Goal: Task Accomplishment & Management: Manage account settings

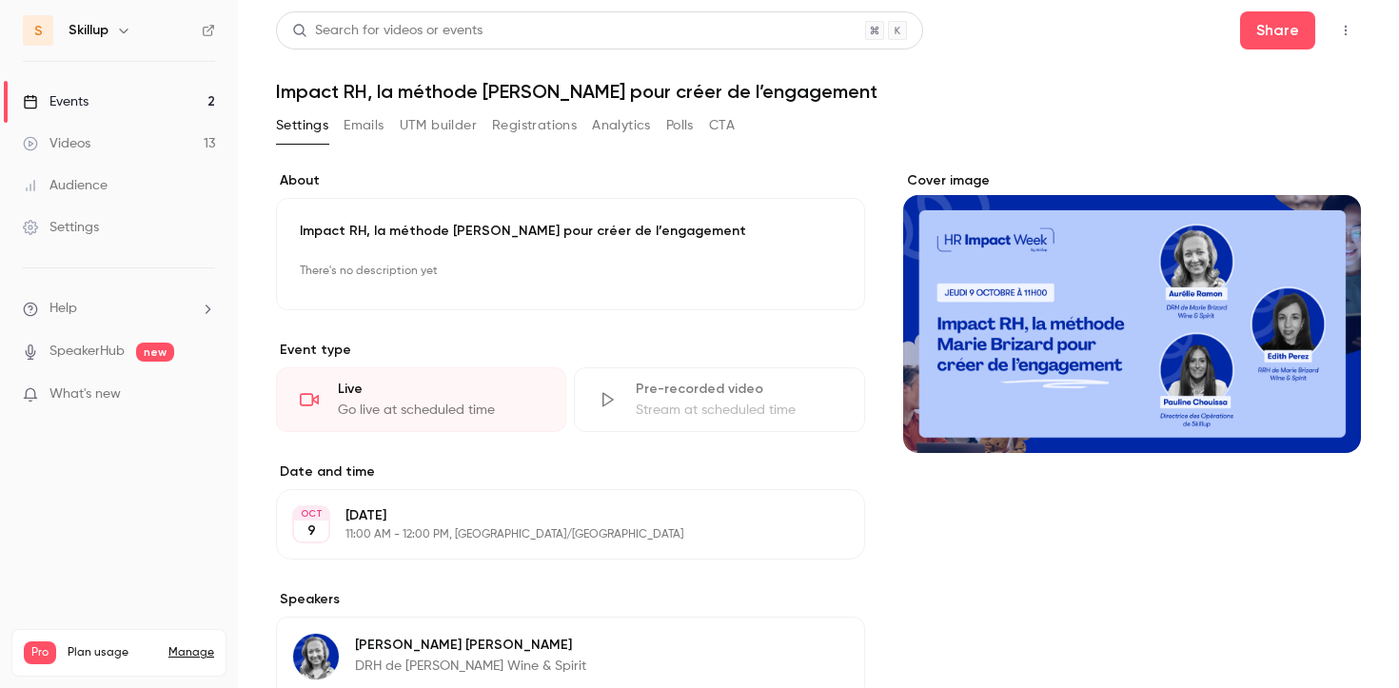
click at [1336, 22] on button "button" at bounding box center [1345, 30] width 30 height 30
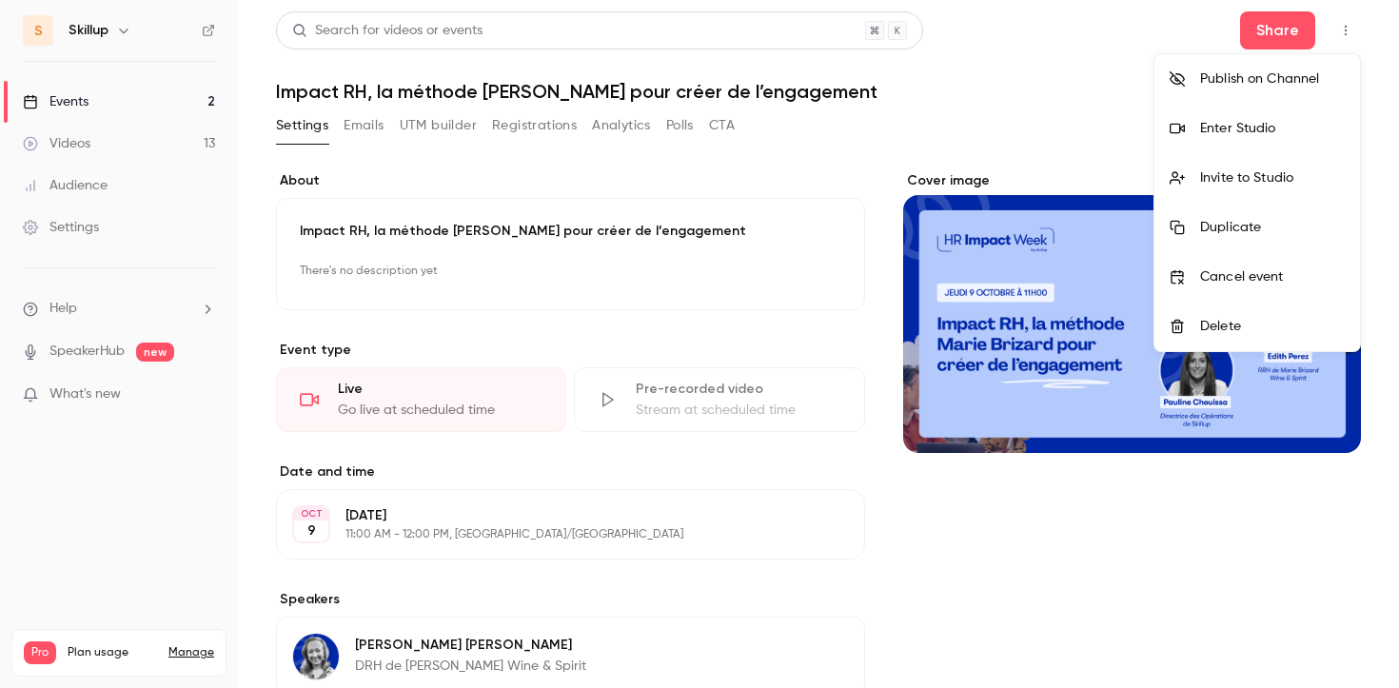
click at [1243, 128] on div "Enter Studio" at bounding box center [1272, 128] width 145 height 19
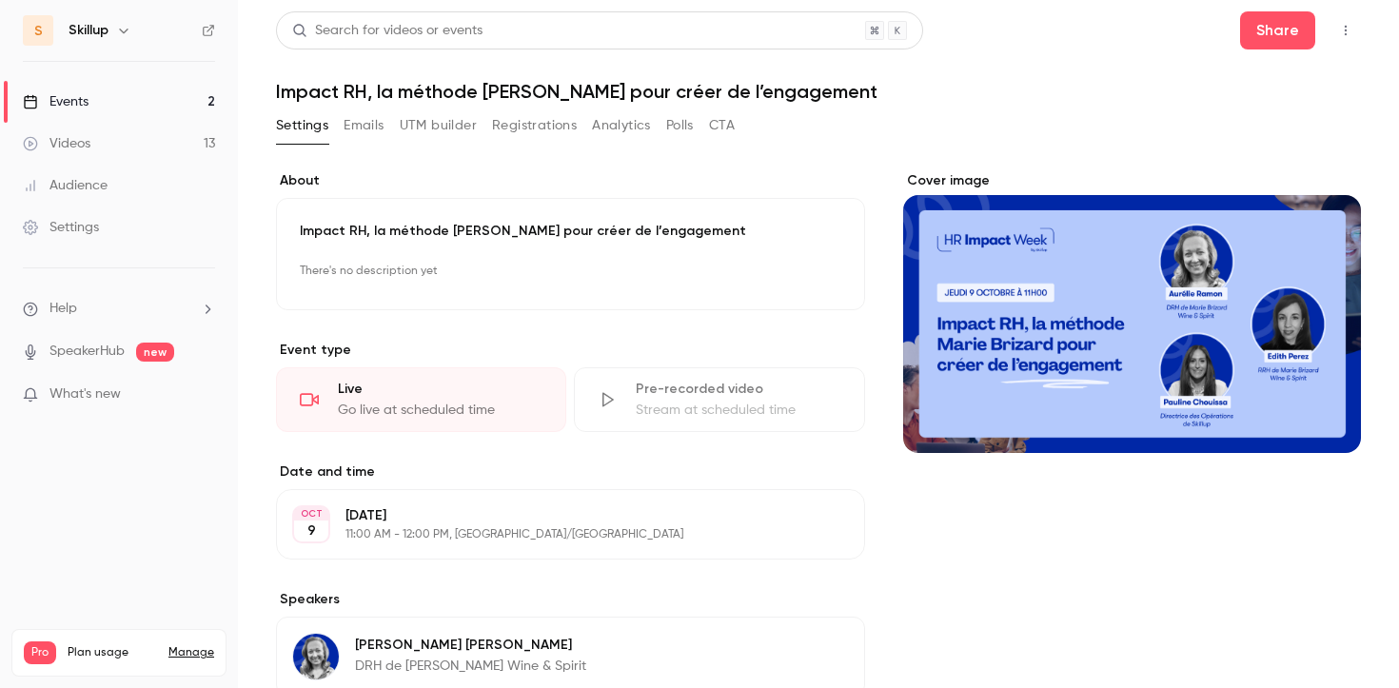
click at [142, 106] on link "Events 2" at bounding box center [119, 102] width 238 height 42
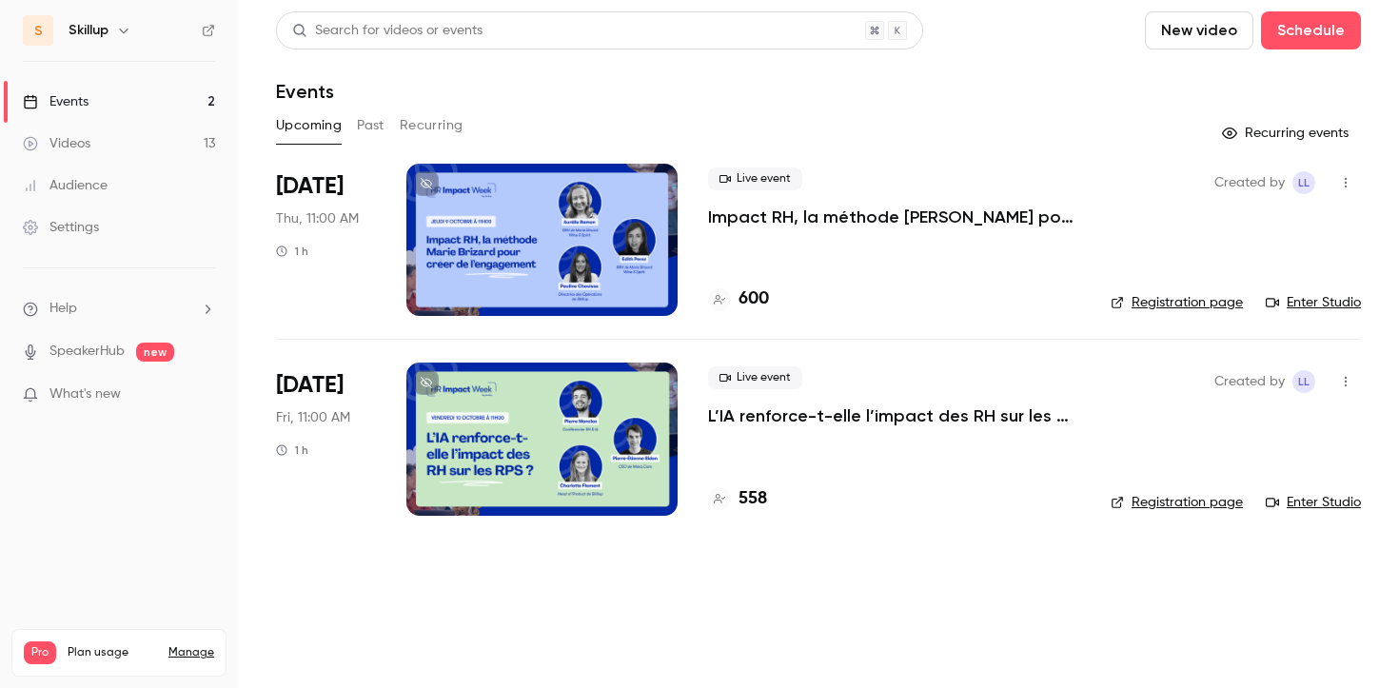
click at [359, 127] on button "Past" at bounding box center [371, 125] width 28 height 30
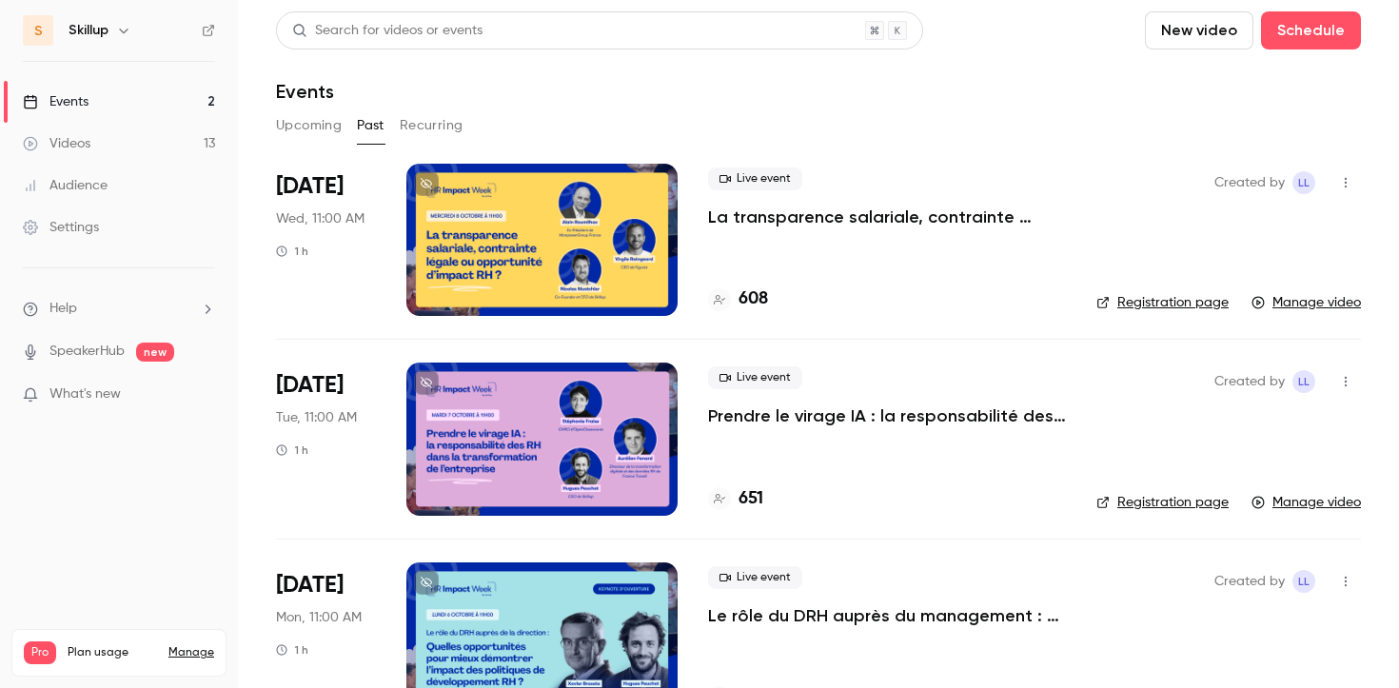
click at [817, 216] on p "La transparence salariale, contrainte légale ou opportunité d’impact RH ?" at bounding box center [887, 217] width 358 height 23
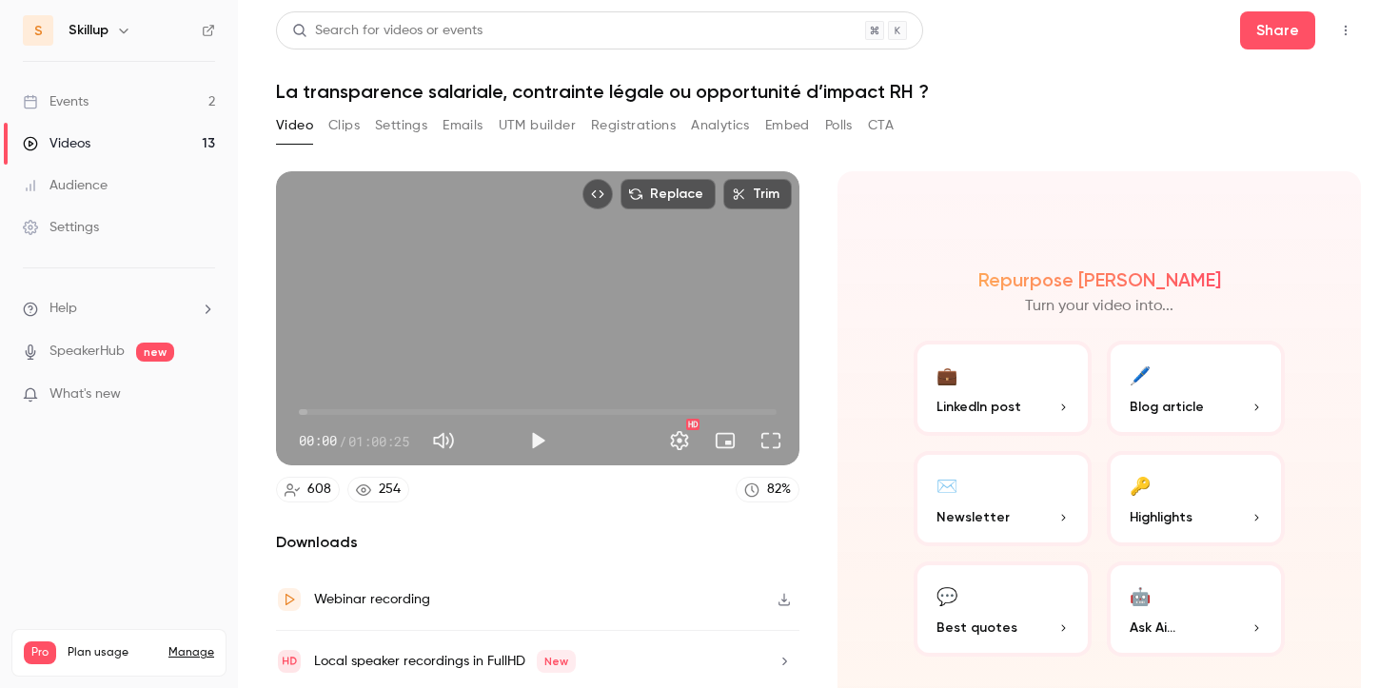
click at [619, 133] on button "Registrations" at bounding box center [633, 125] width 85 height 30
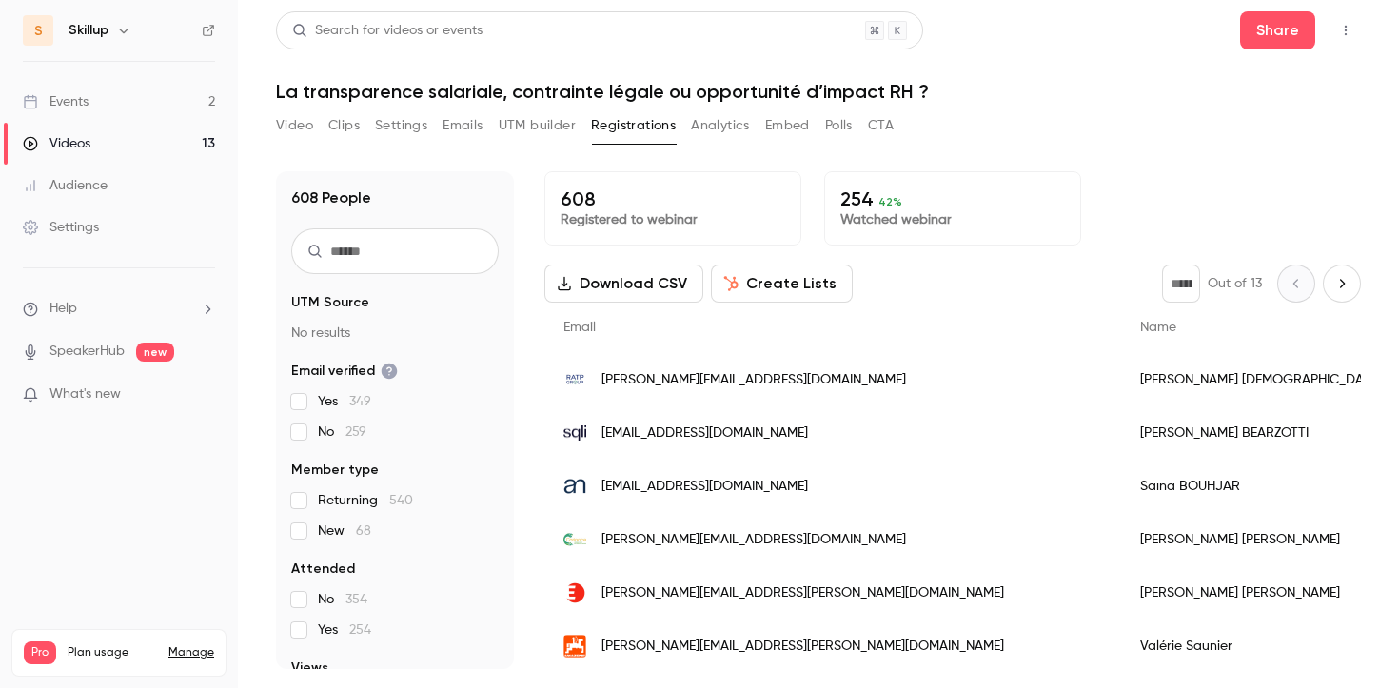
click at [378, 249] on input "text" at bounding box center [394, 251] width 207 height 46
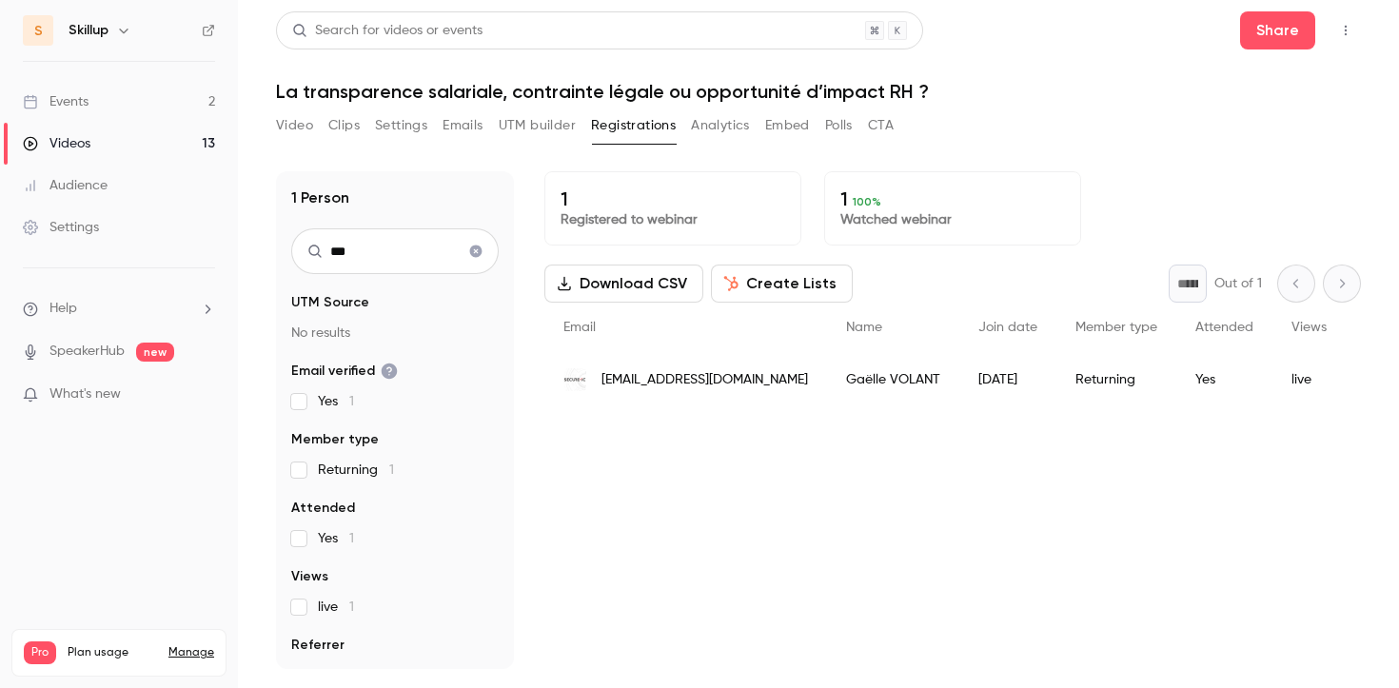
click at [381, 260] on input "***" at bounding box center [394, 251] width 207 height 46
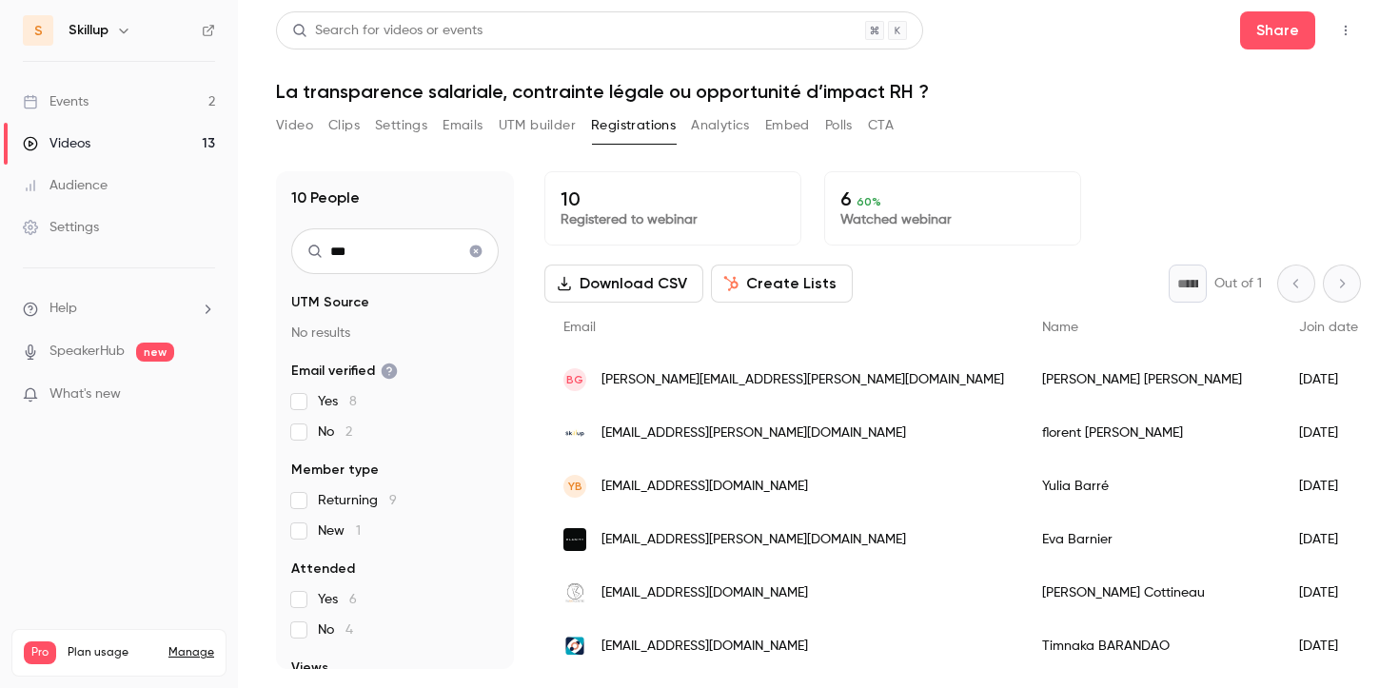
type input "***"
click at [731, 385] on span "[PERSON_NAME][EMAIL_ADDRESS][PERSON_NAME][DOMAIN_NAME]" at bounding box center [802, 380] width 403 height 20
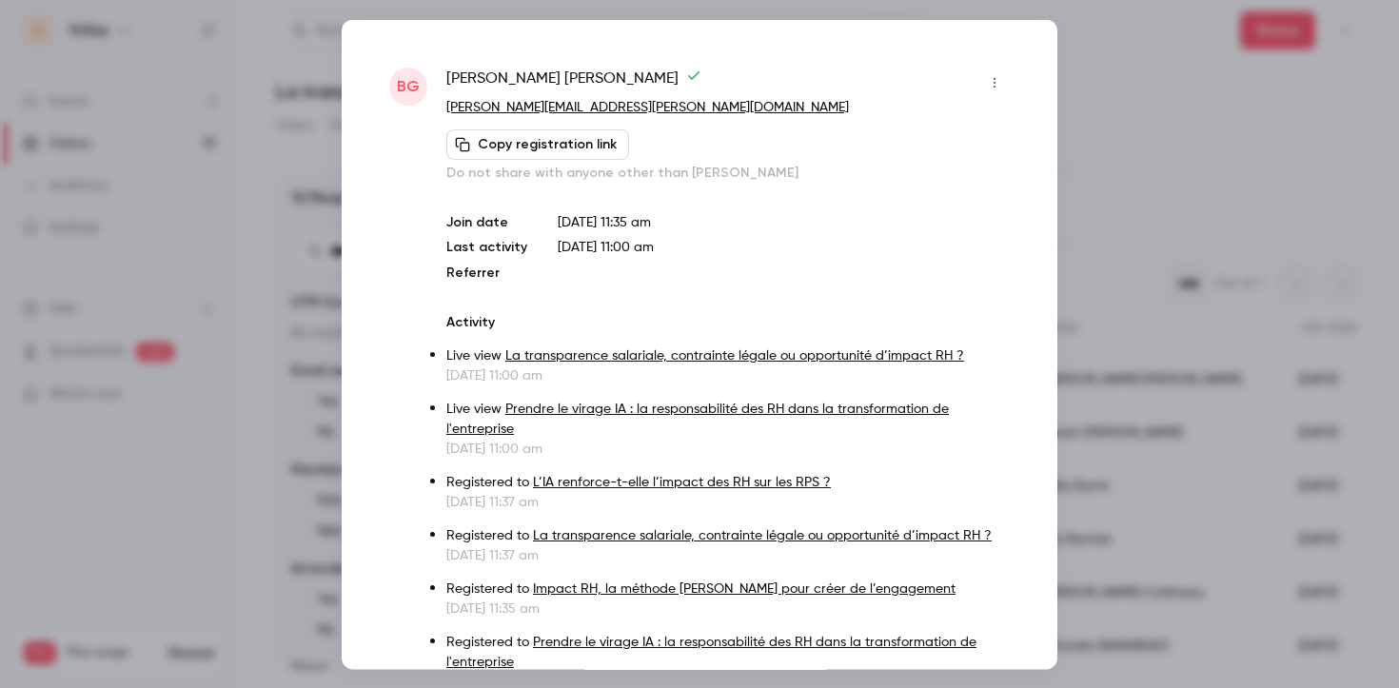
click at [276, 128] on div at bounding box center [699, 344] width 1399 height 688
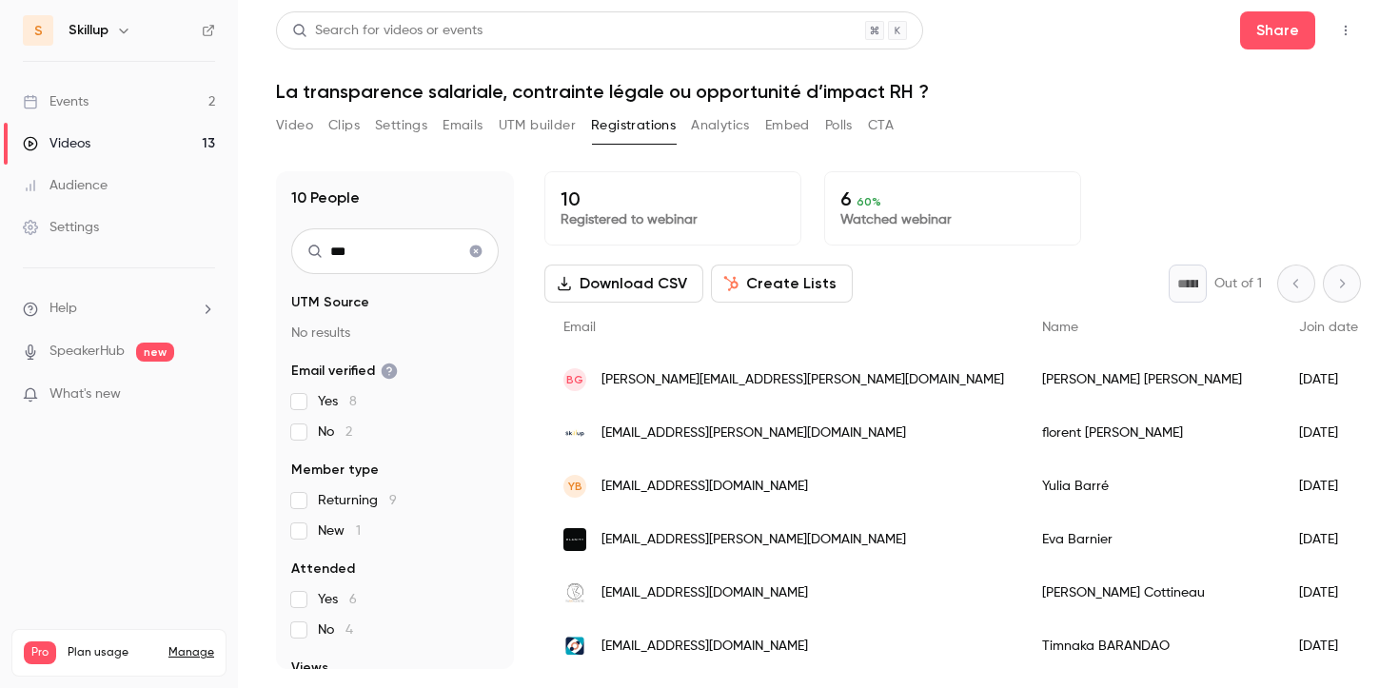
click at [172, 107] on link "Events 2" at bounding box center [119, 102] width 238 height 42
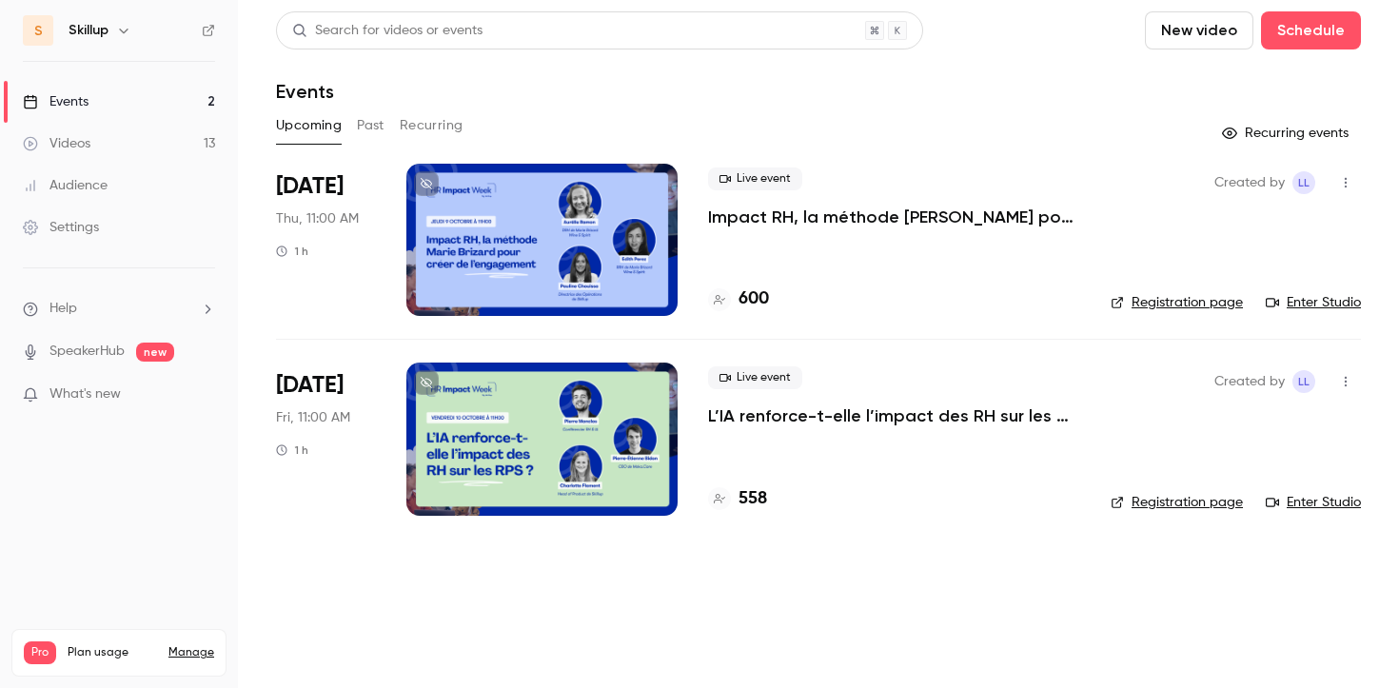
click at [746, 214] on p "Impact RH, la méthode [PERSON_NAME] pour créer de l’engagement" at bounding box center [894, 217] width 372 height 23
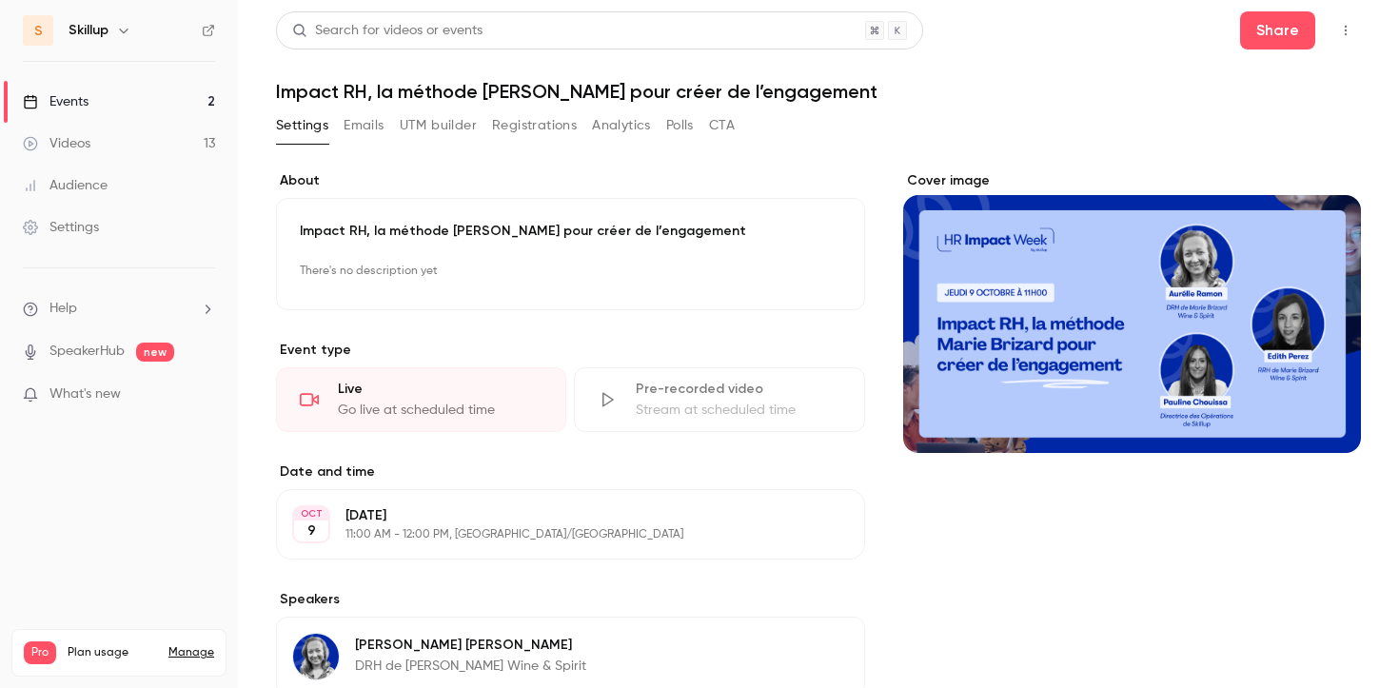
click at [369, 122] on button "Emails" at bounding box center [364, 125] width 40 height 30
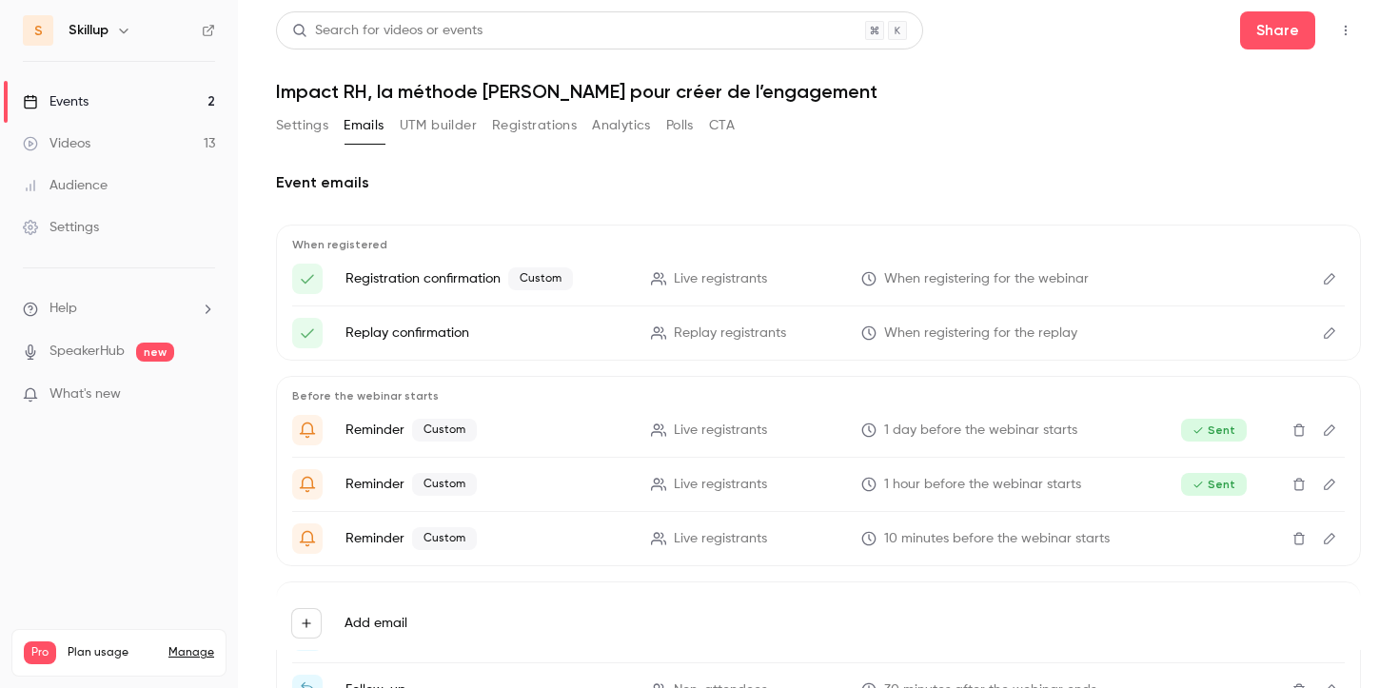
click at [320, 123] on button "Settings" at bounding box center [302, 125] width 52 height 30
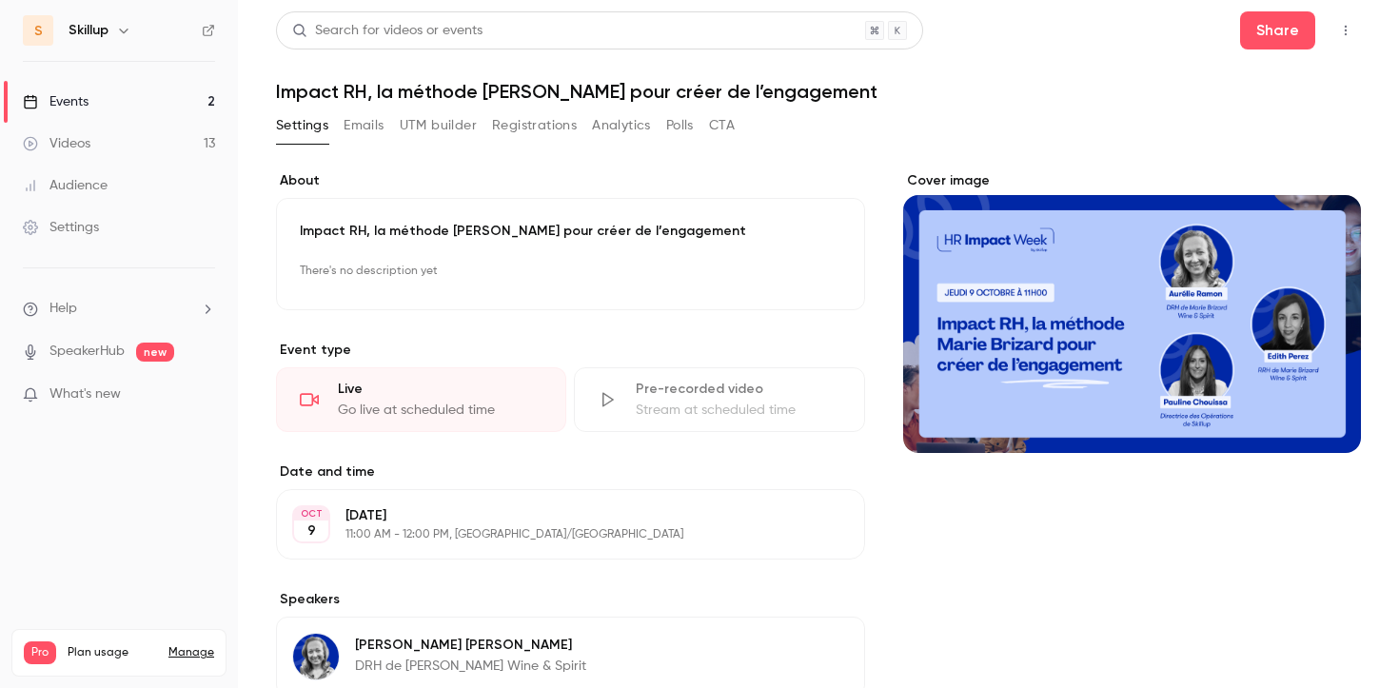
click at [1350, 28] on icon "button" at bounding box center [1345, 30] width 15 height 13
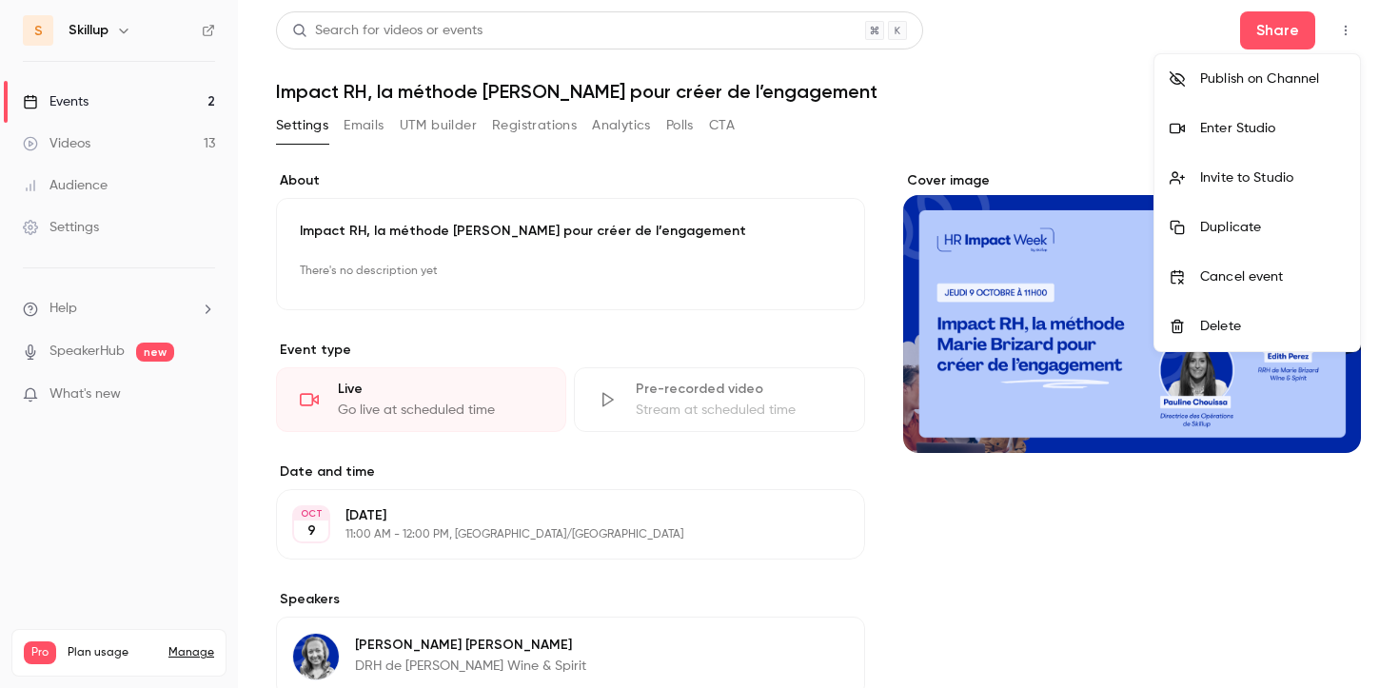
click at [1238, 121] on div "Enter Studio" at bounding box center [1272, 128] width 145 height 19
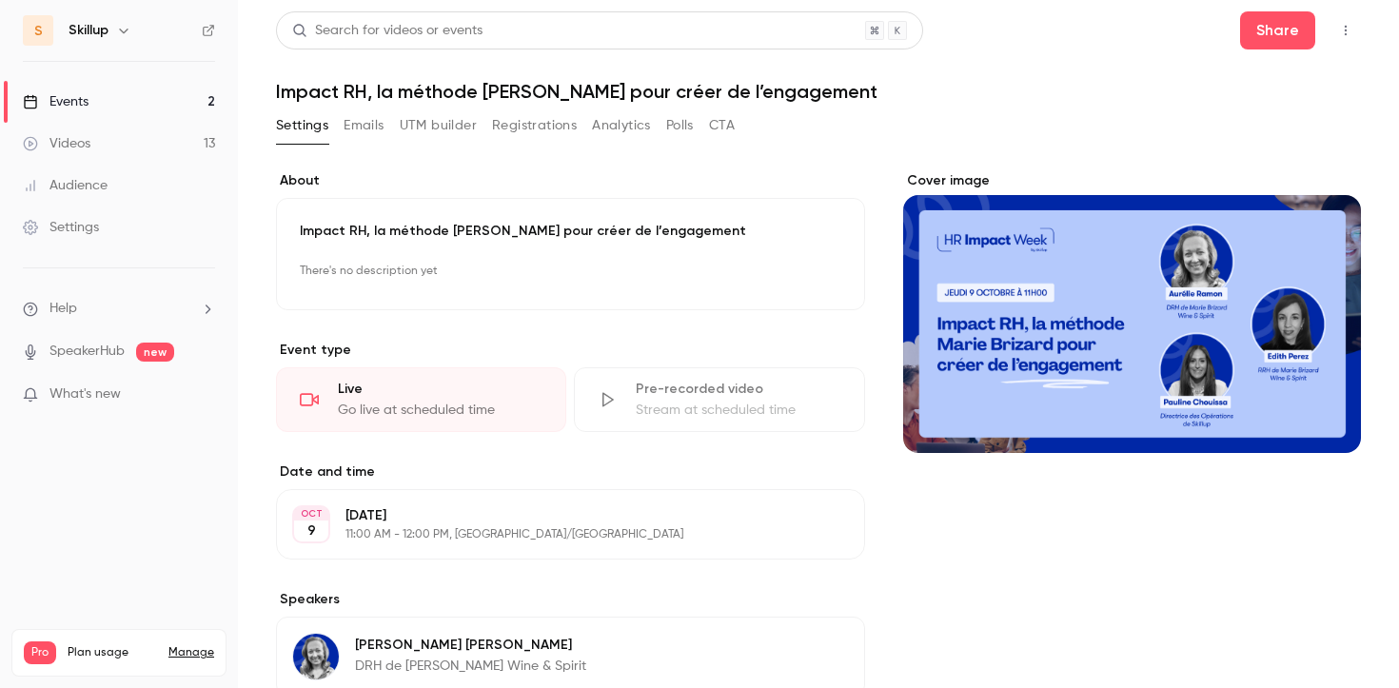
click at [190, 102] on link "Events 2" at bounding box center [119, 102] width 238 height 42
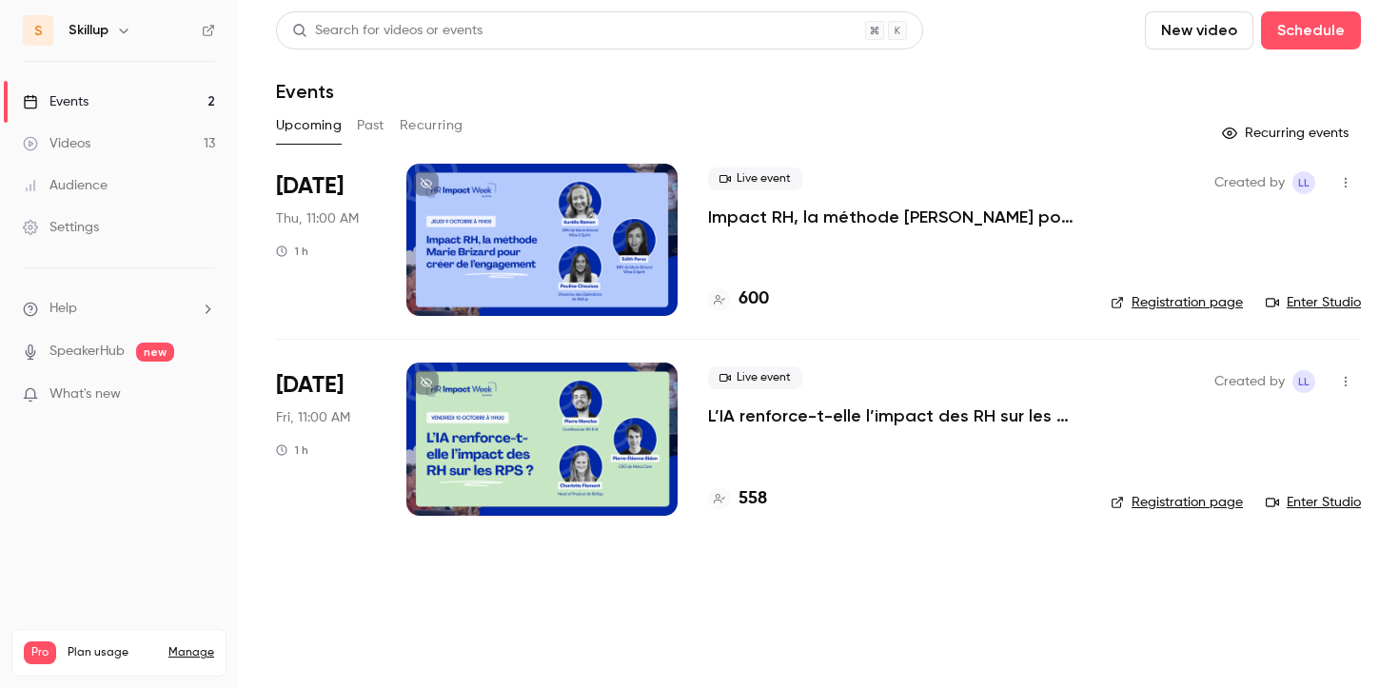
click at [364, 123] on button "Past" at bounding box center [371, 125] width 28 height 30
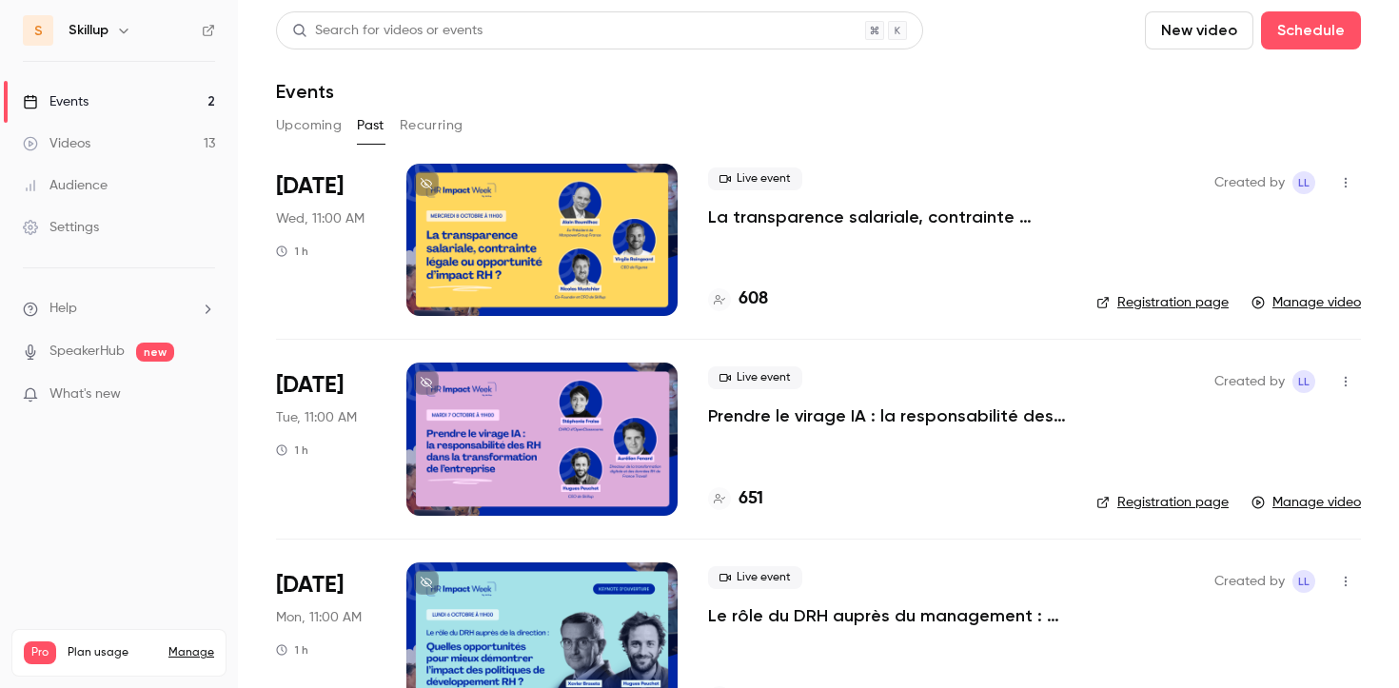
click at [828, 223] on p "La transparence salariale, contrainte légale ou opportunité d’impact RH ?" at bounding box center [887, 217] width 358 height 23
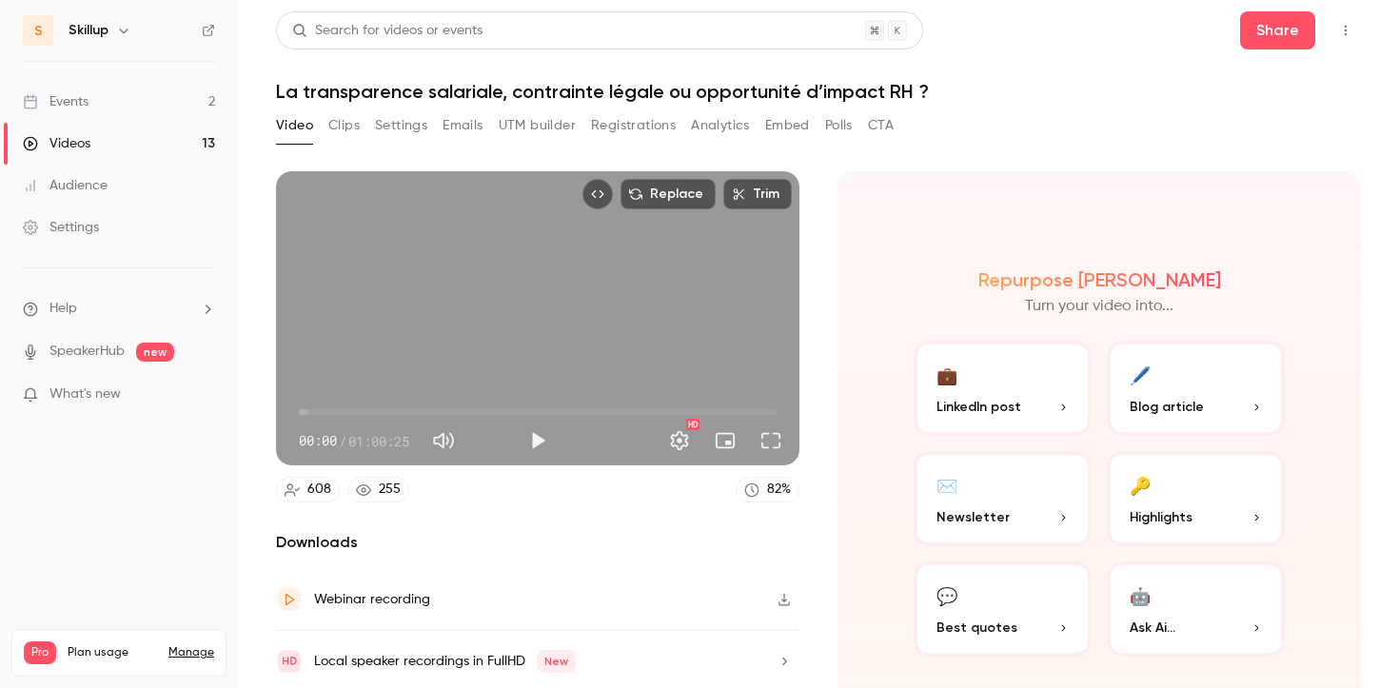
click at [600, 122] on button "Registrations" at bounding box center [633, 125] width 85 height 30
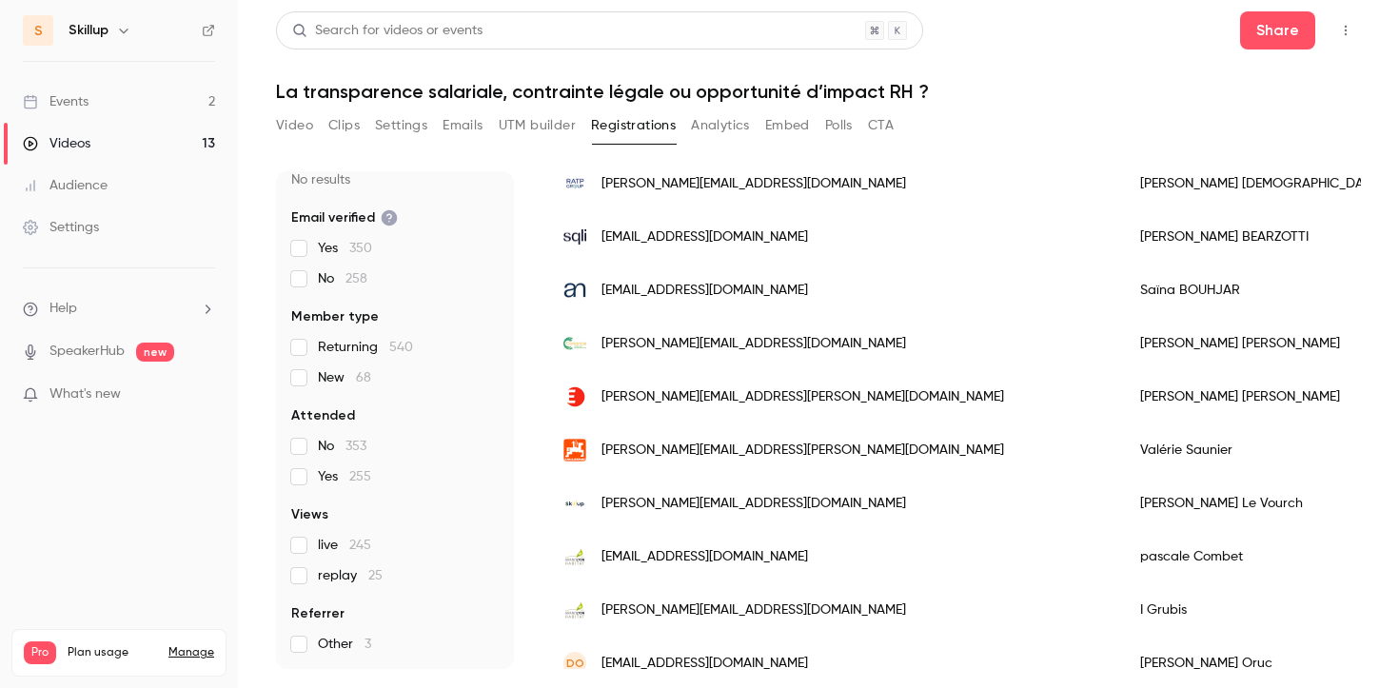
scroll to position [199, 0]
